Goal: Task Accomplishment & Management: Complete application form

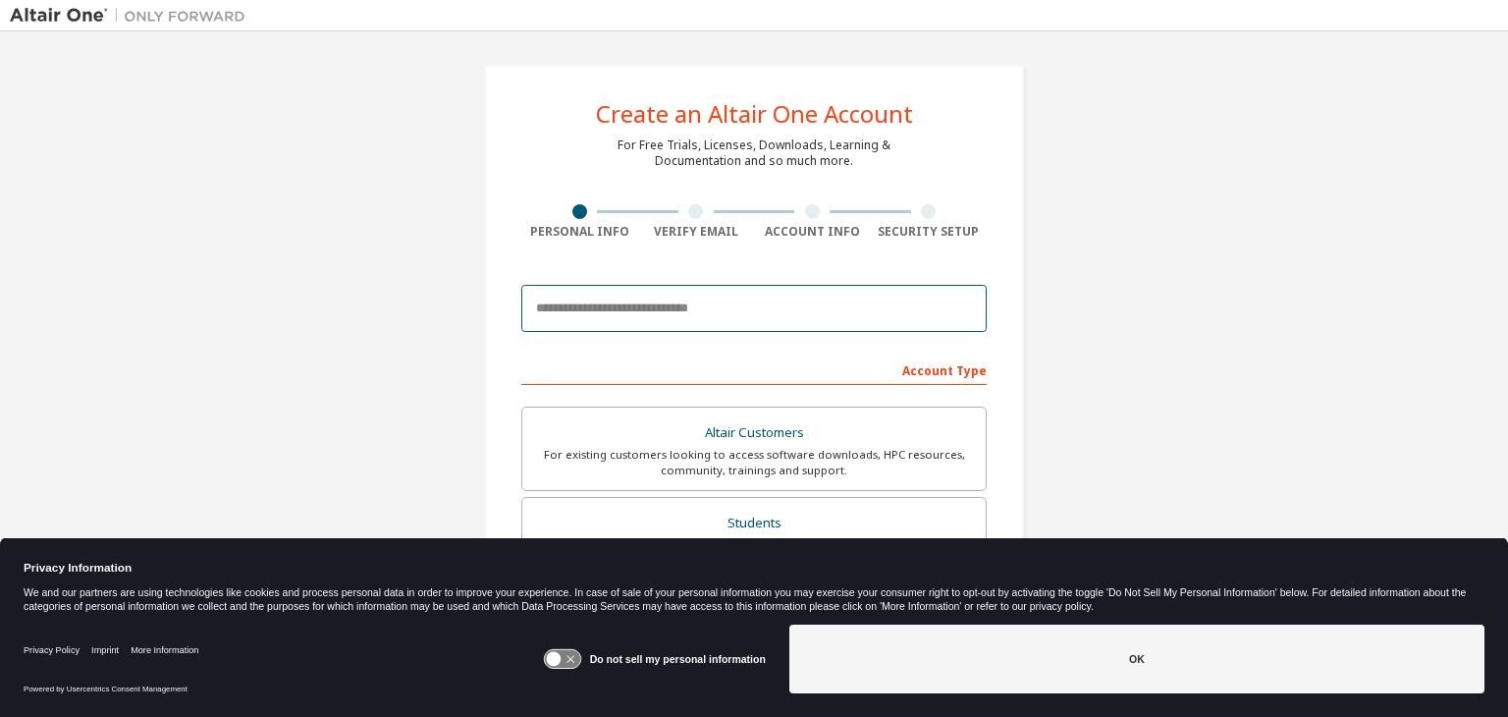
drag, startPoint x: 0, startPoint y: 0, endPoint x: 576, endPoint y: 319, distance: 658.8
click at [576, 319] on input "email" at bounding box center [753, 308] width 465 height 47
type input "**********"
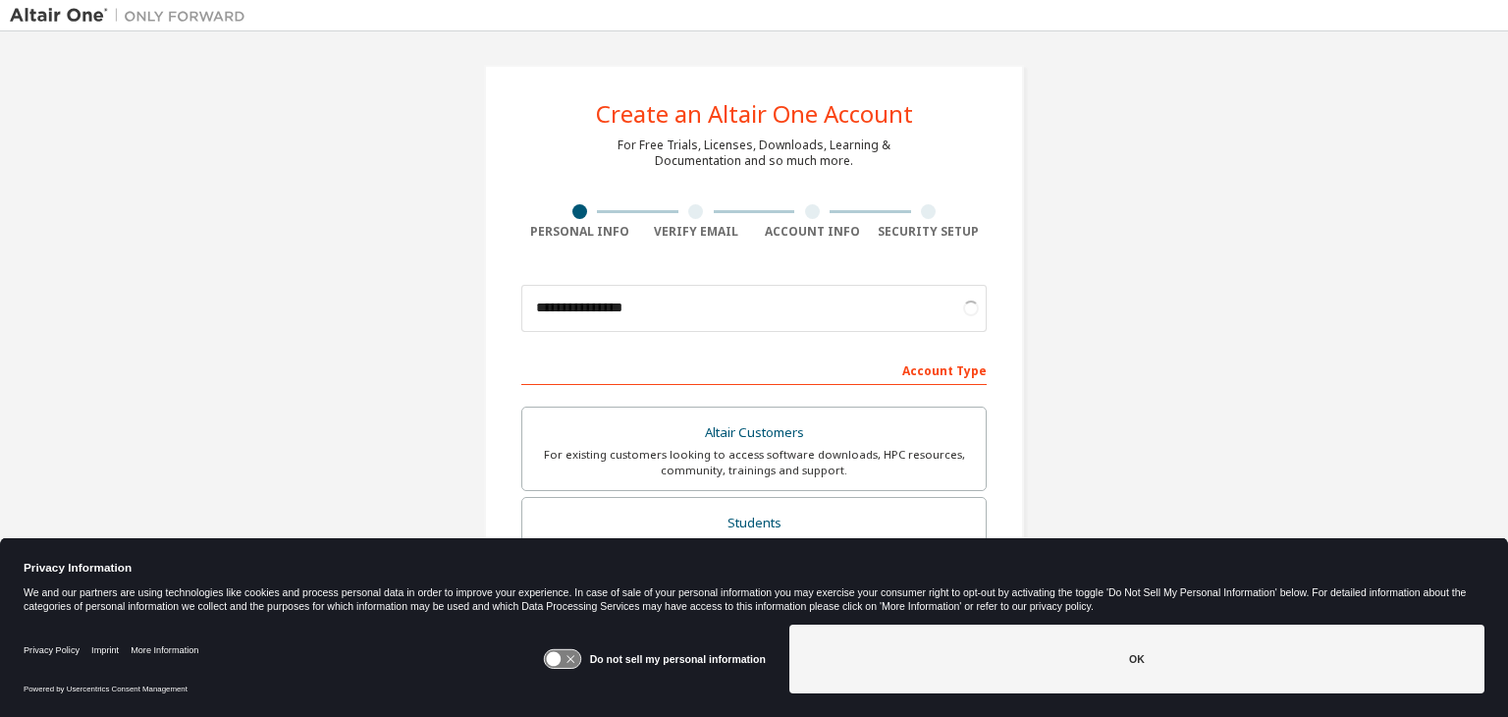
click at [674, 666] on div "Do not sell my personal information" at bounding box center [654, 658] width 223 height 69
click at [670, 661] on label "Do not sell my personal information" at bounding box center [678, 659] width 176 height 12
click at [566, 659] on icon at bounding box center [562, 659] width 36 height 19
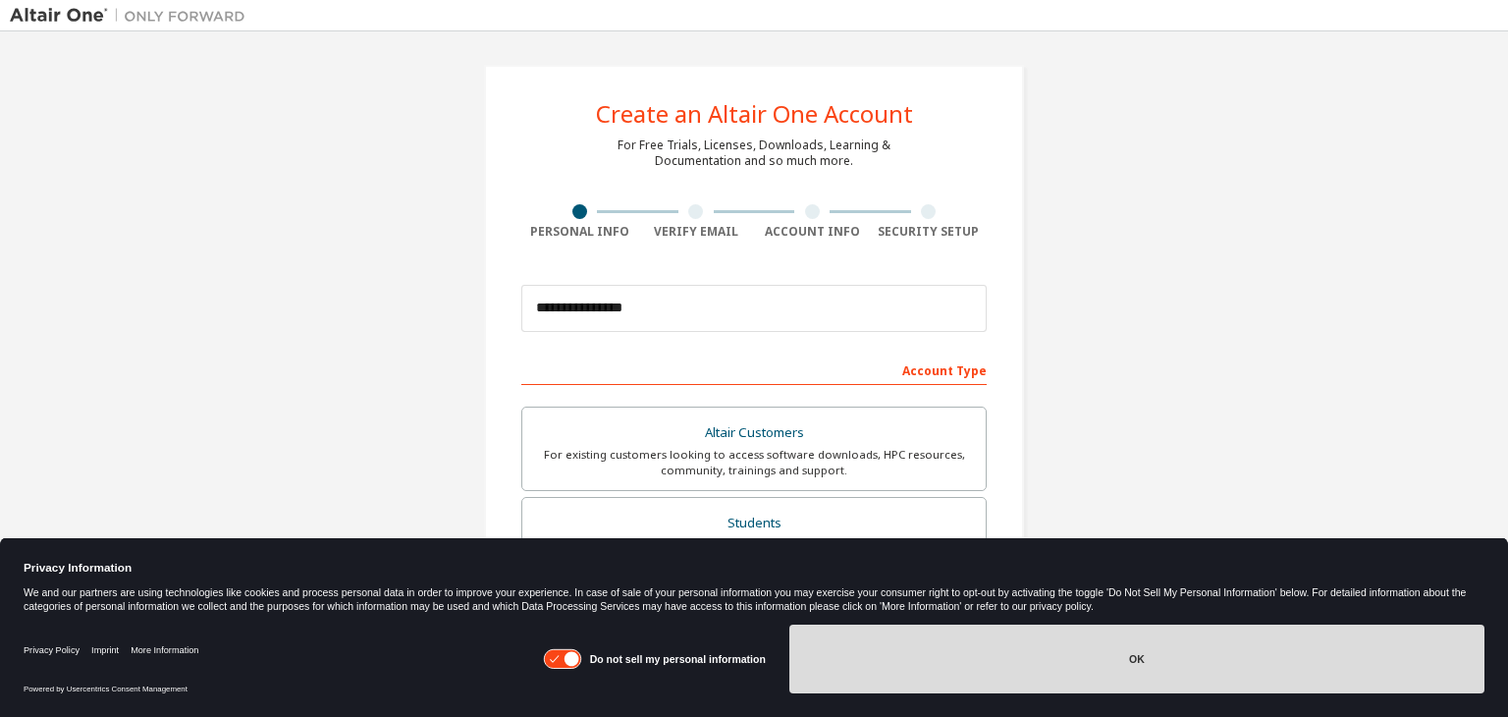
click at [997, 682] on button "OK" at bounding box center [1136, 658] width 695 height 69
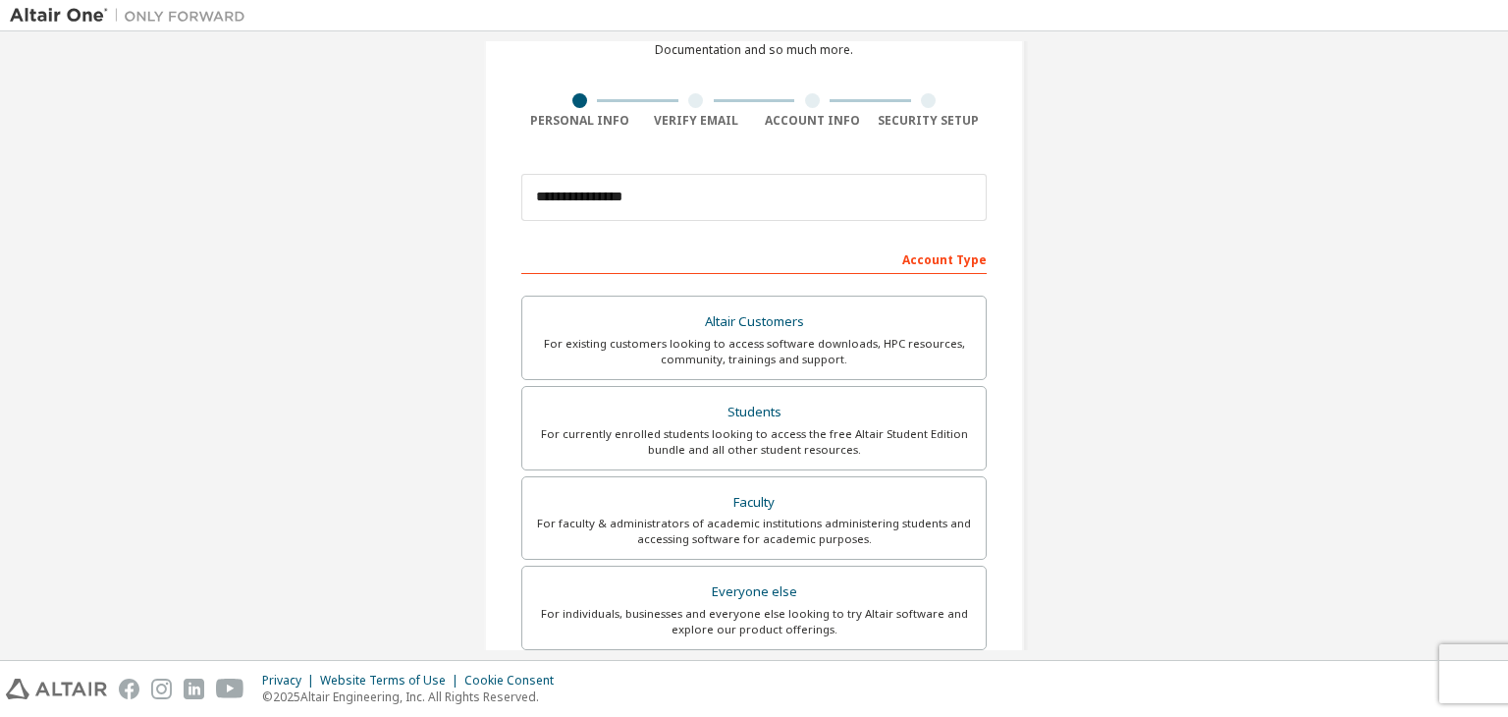
scroll to position [122, 0]
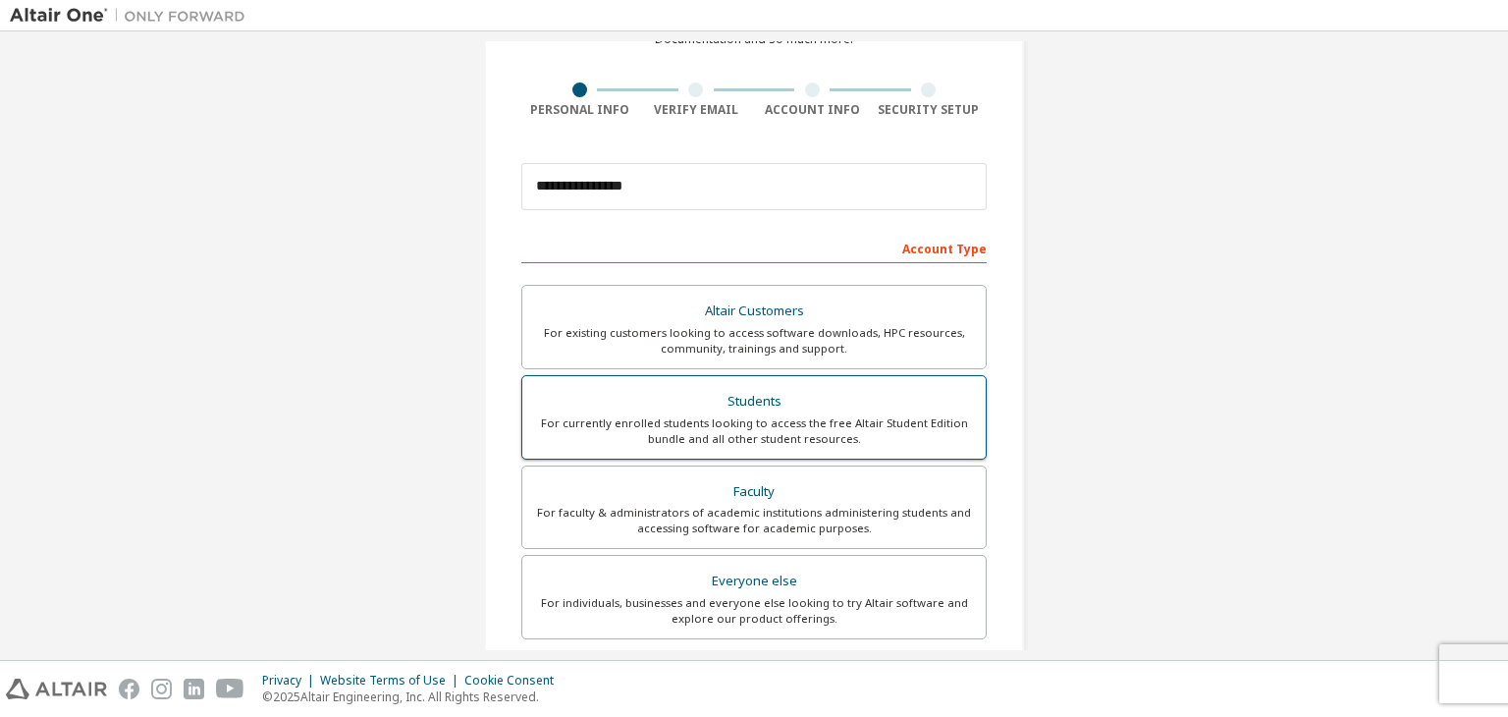
click at [893, 430] on div "For currently enrolled students looking to access the free Altair Student Editi…" at bounding box center [754, 430] width 440 height 31
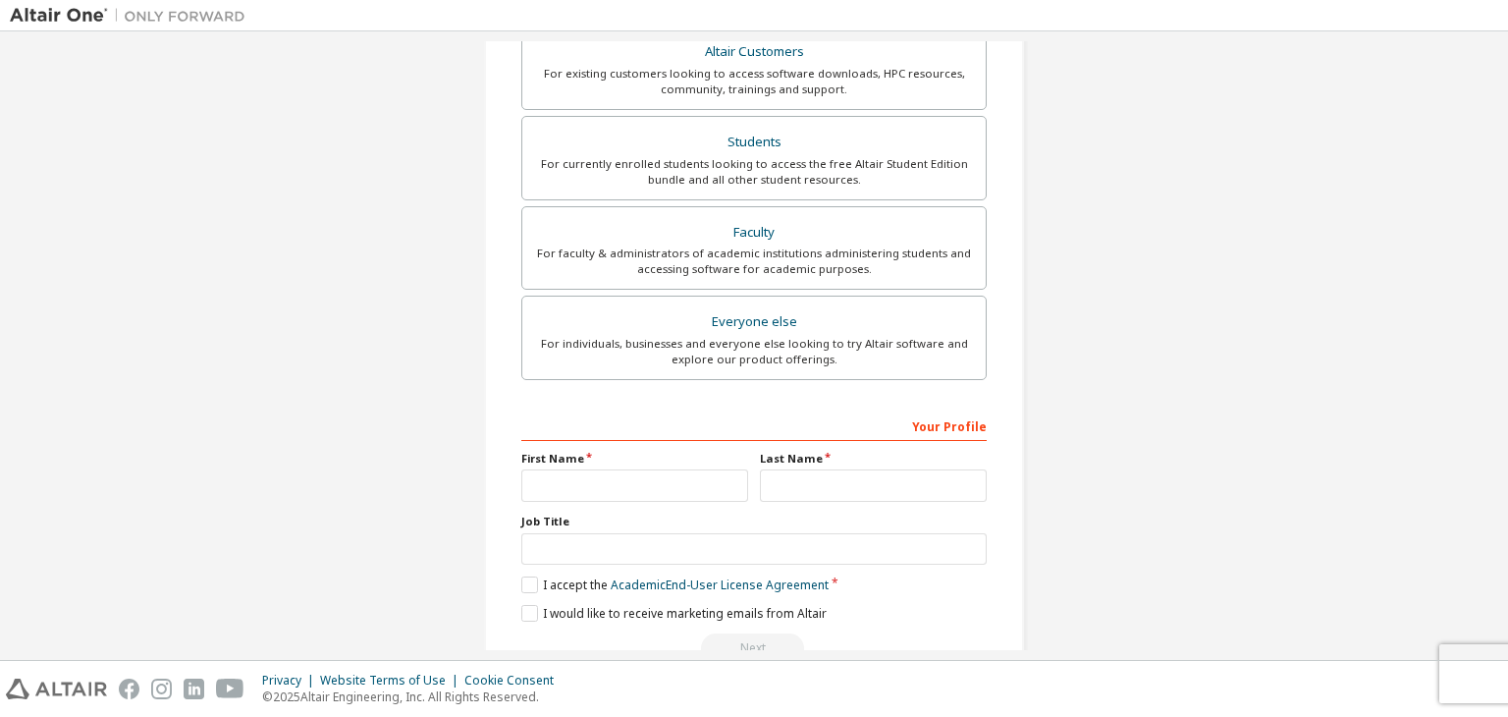
scroll to position [395, 0]
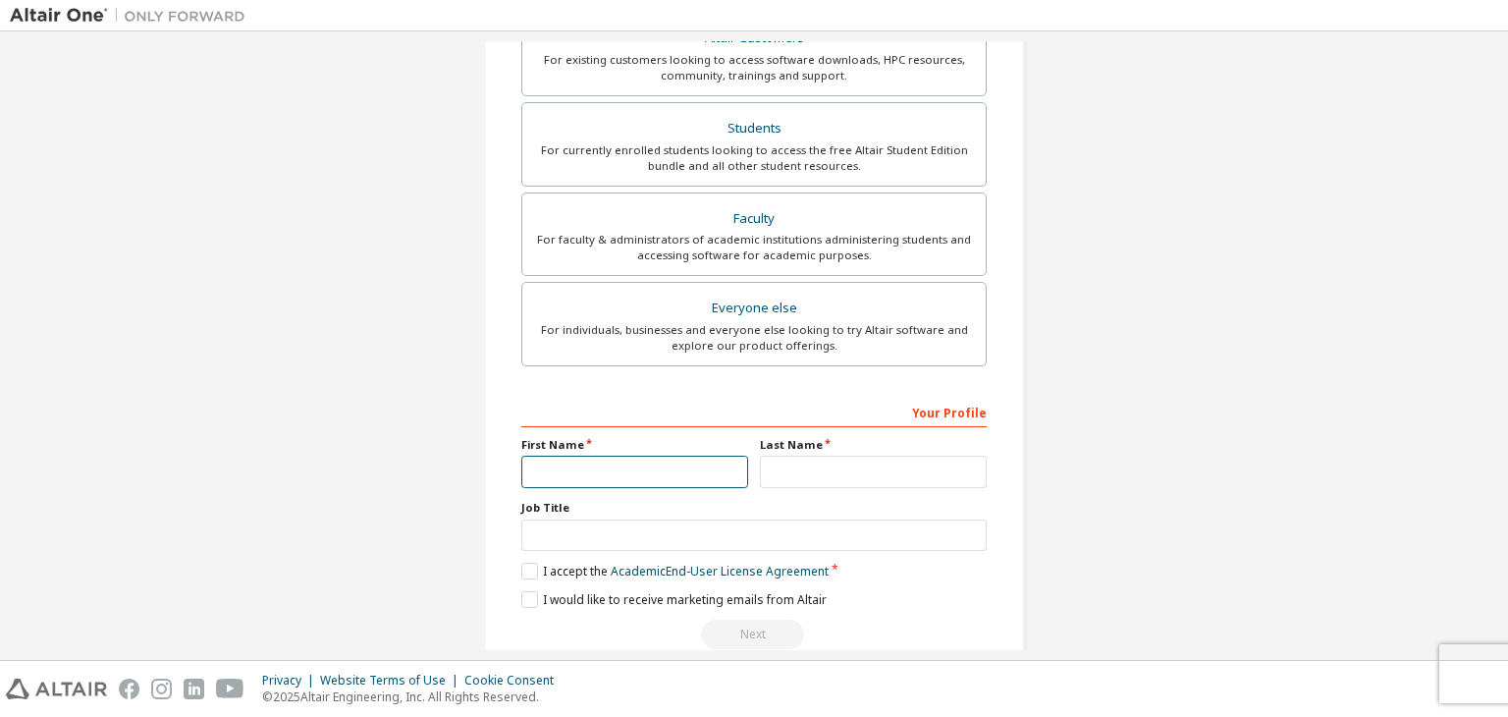
click at [598, 468] on input "text" at bounding box center [634, 472] width 227 height 32
type input "*******"
click at [783, 465] on input "text" at bounding box center [873, 472] width 227 height 32
type input "***"
click at [526, 568] on label "I accept the Academic End-User License Agreement" at bounding box center [674, 571] width 307 height 17
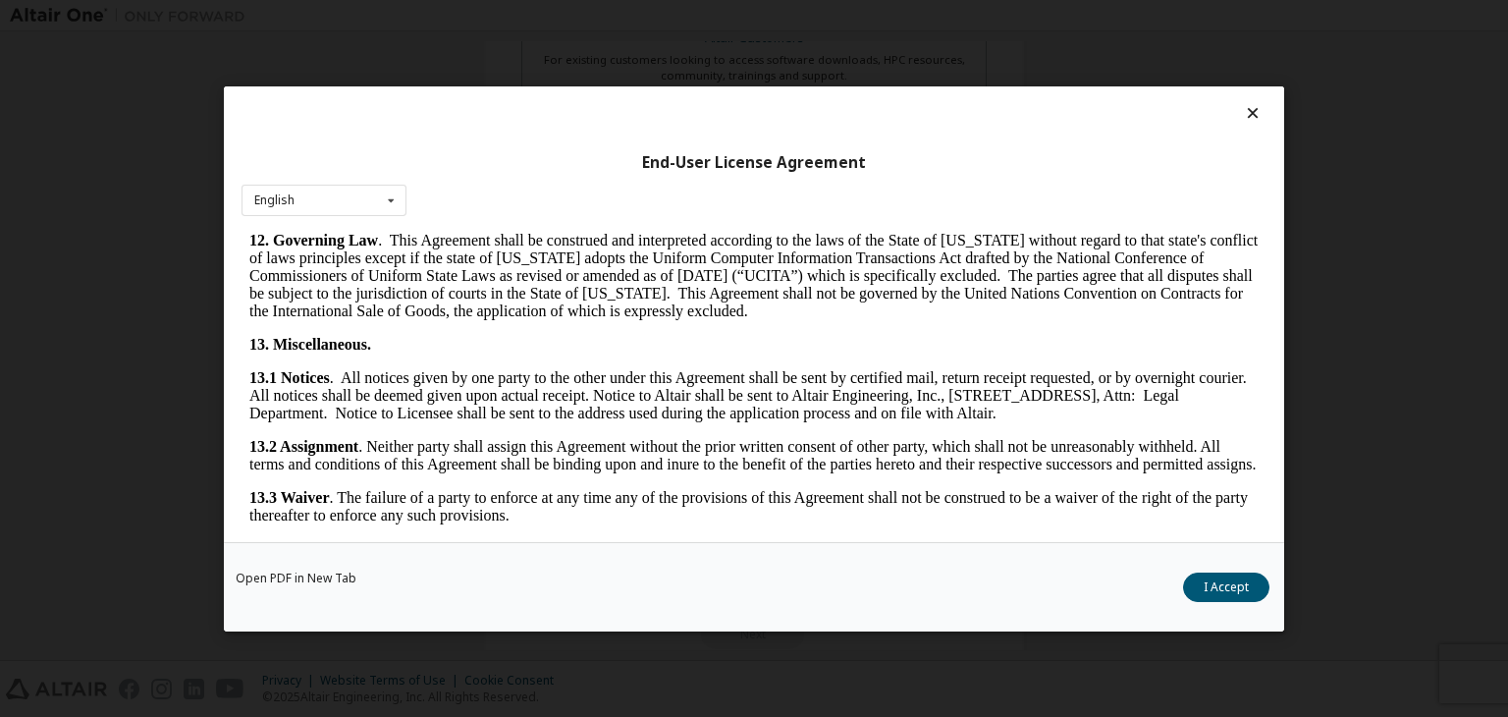
scroll to position [3280, 0]
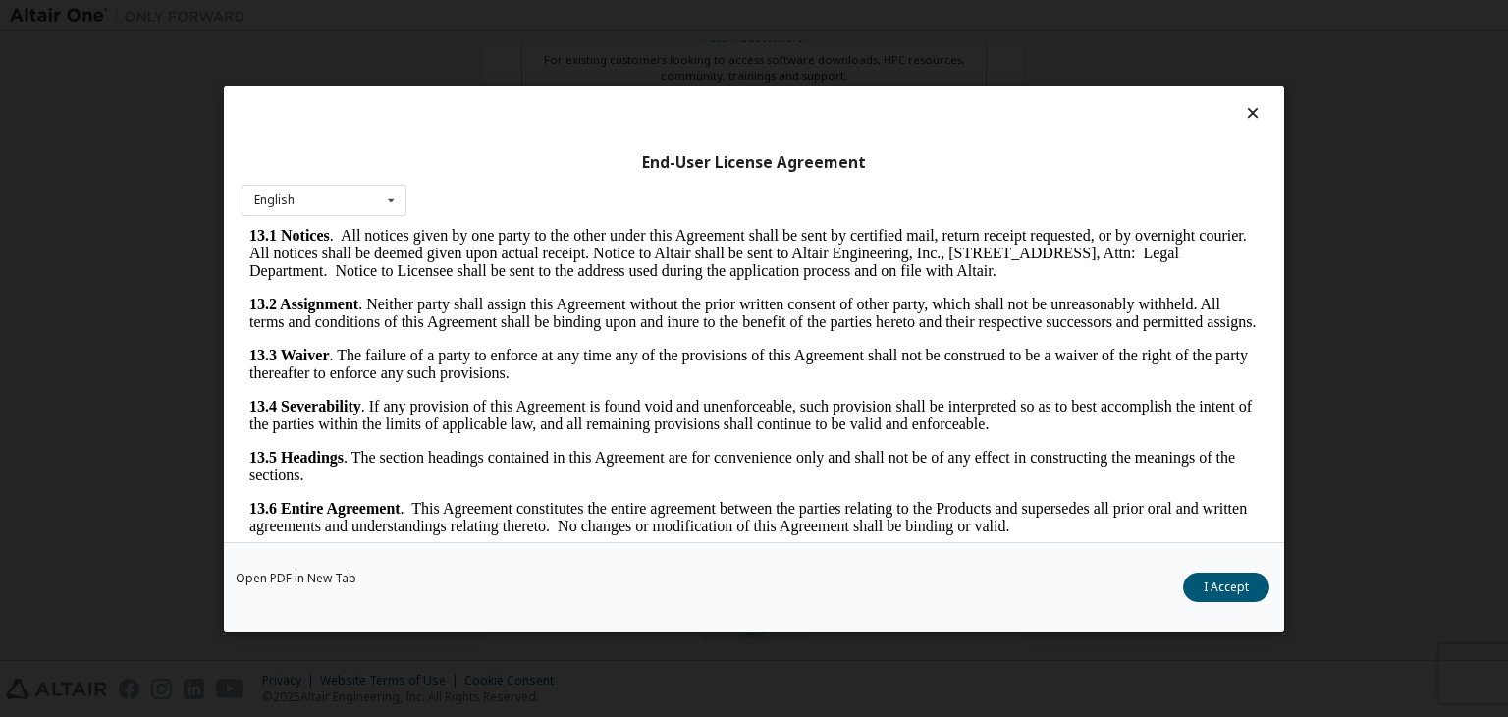
drag, startPoint x: 1244, startPoint y: 259, endPoint x: 1467, endPoint y: 774, distance: 560.7
click at [1225, 578] on button "I Accept" at bounding box center [1226, 586] width 86 height 29
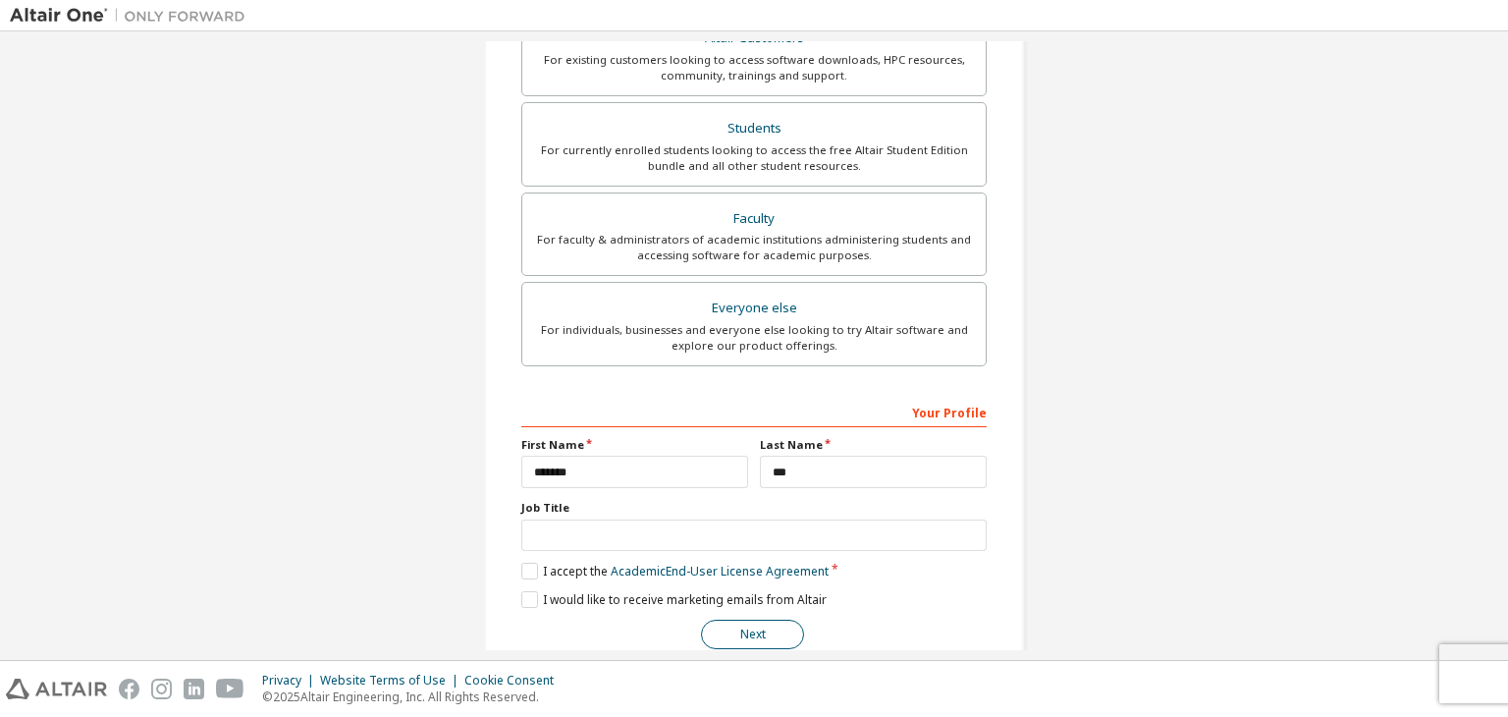
click at [732, 630] on button "Next" at bounding box center [752, 634] width 103 height 29
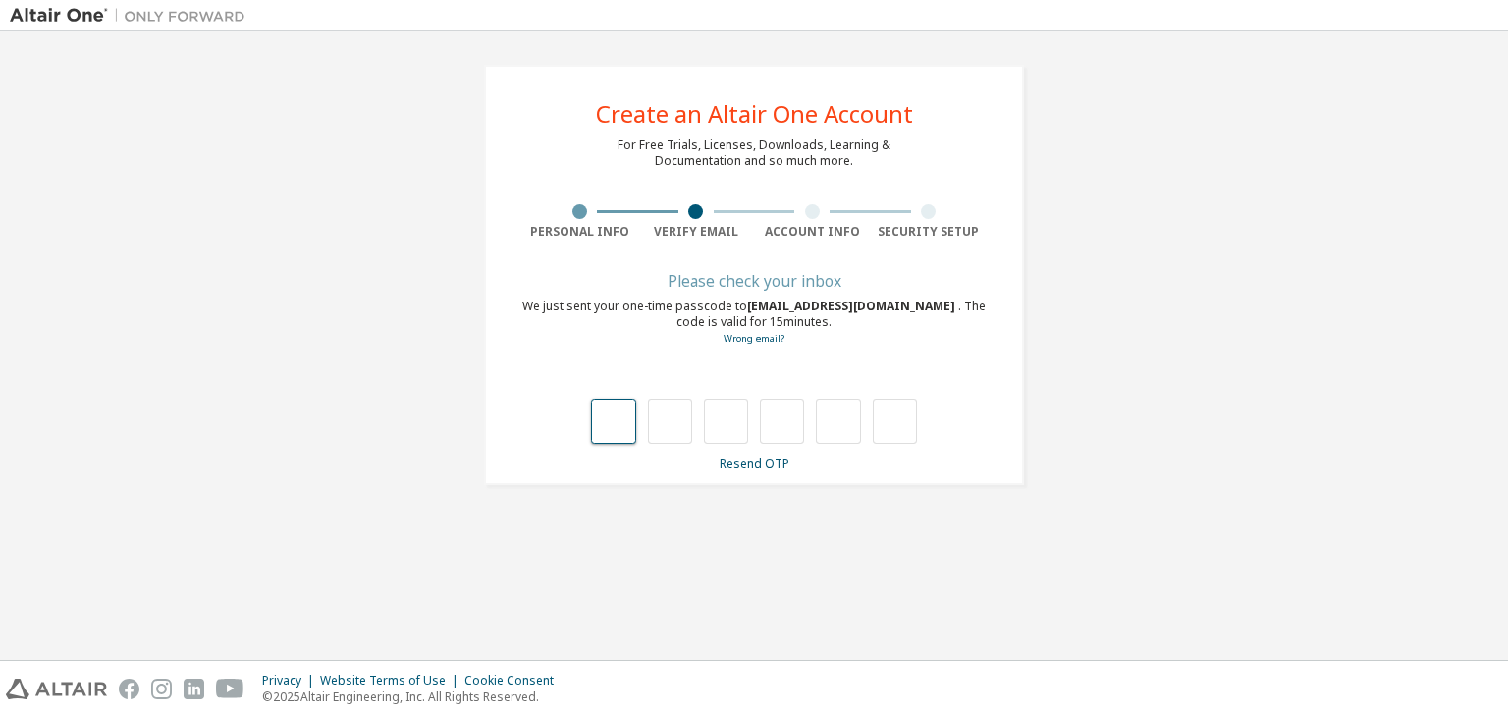
click at [613, 422] on input "text" at bounding box center [613, 421] width 44 height 45
type input "*"
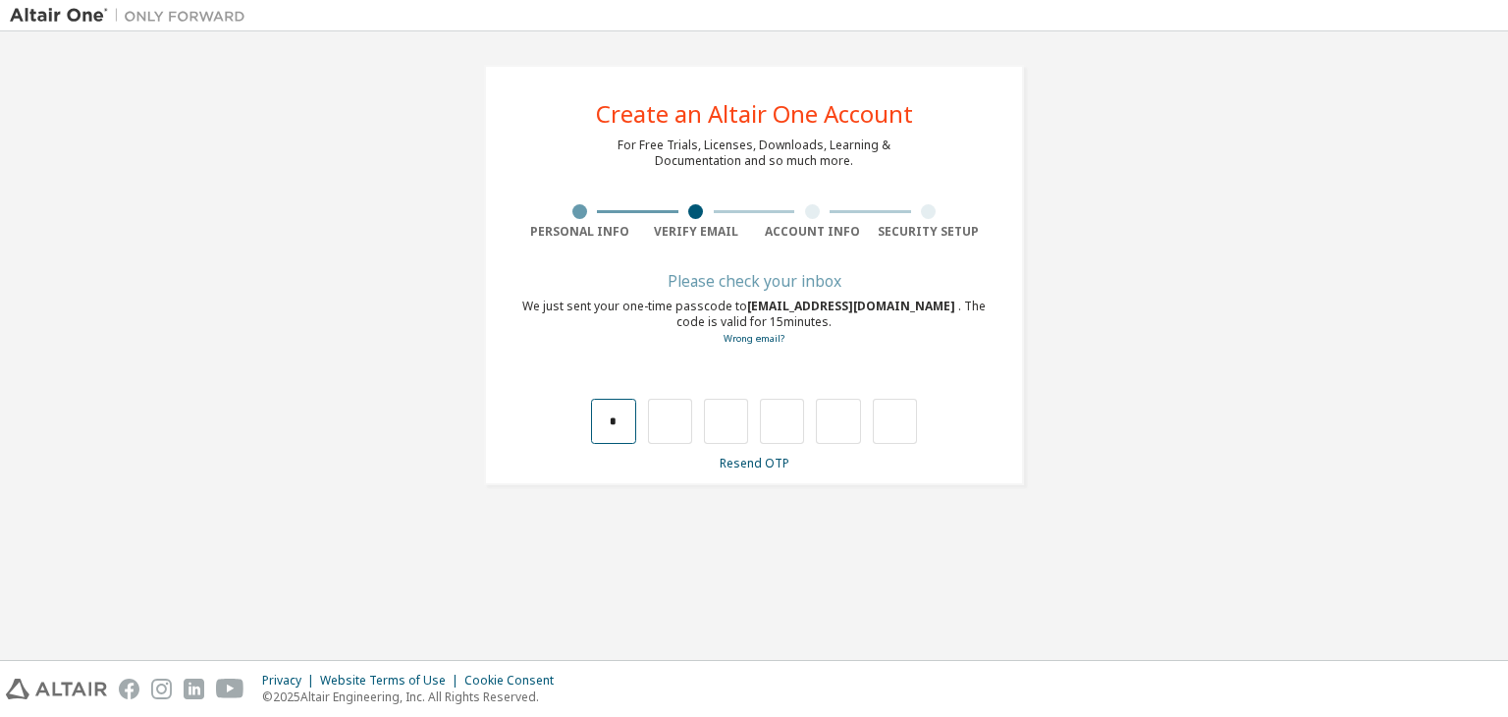
type input "*"
